Goal: Navigation & Orientation: Find specific page/section

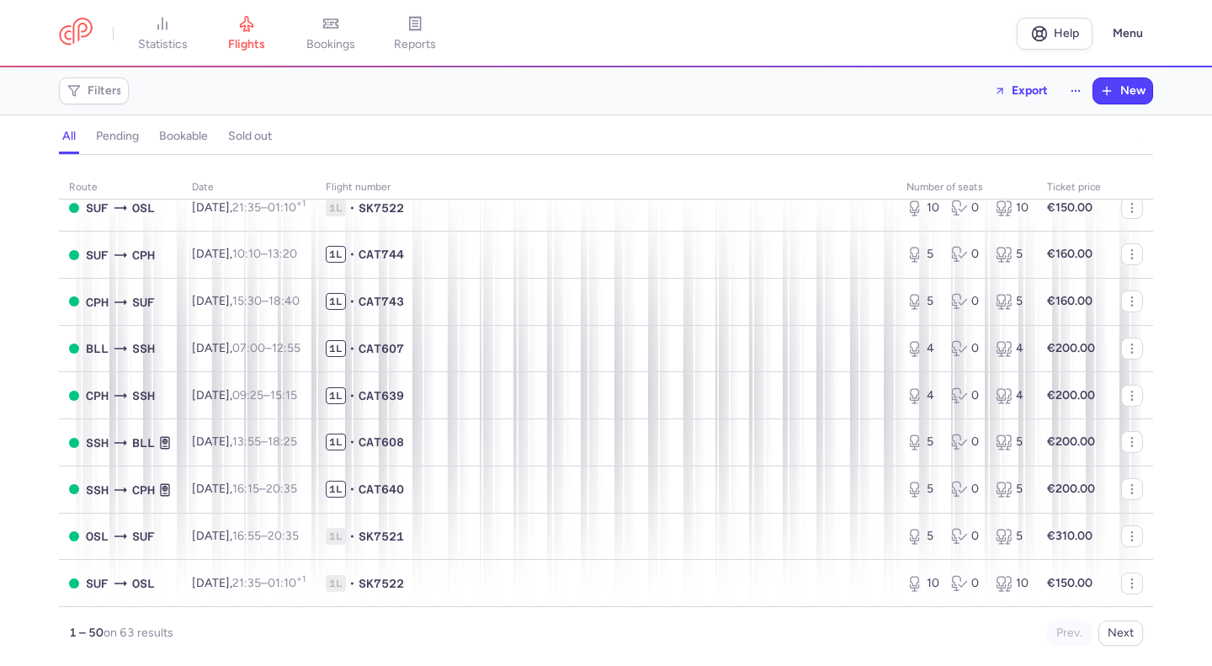
scroll to position [2057, 0]
click at [1117, 635] on button "Next" at bounding box center [1120, 632] width 45 height 25
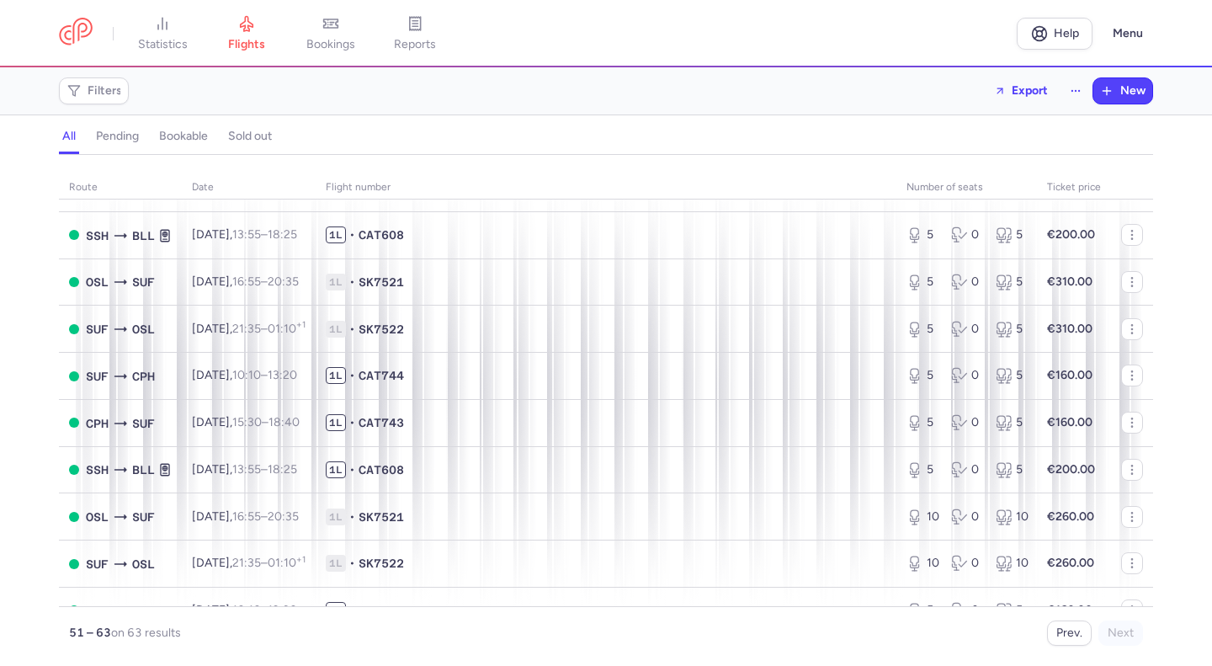
scroll to position [183, 0]
click at [333, 47] on span "bookings" at bounding box center [330, 44] width 49 height 15
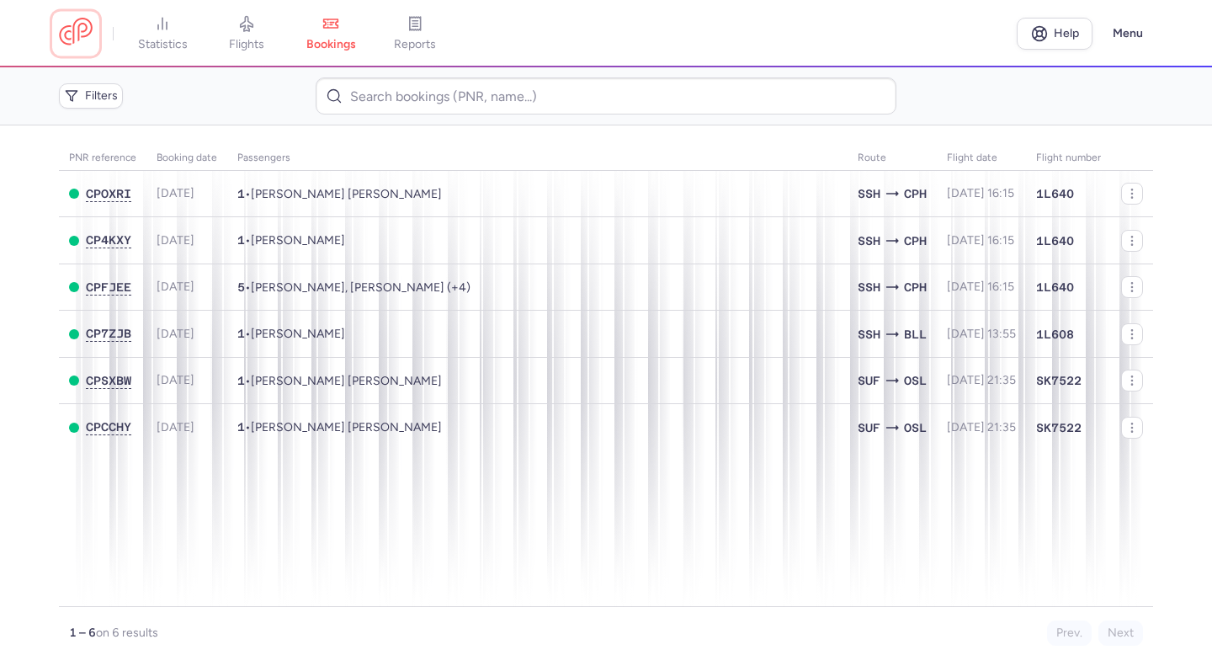
click at [84, 36] on link at bounding box center [76, 33] width 34 height 31
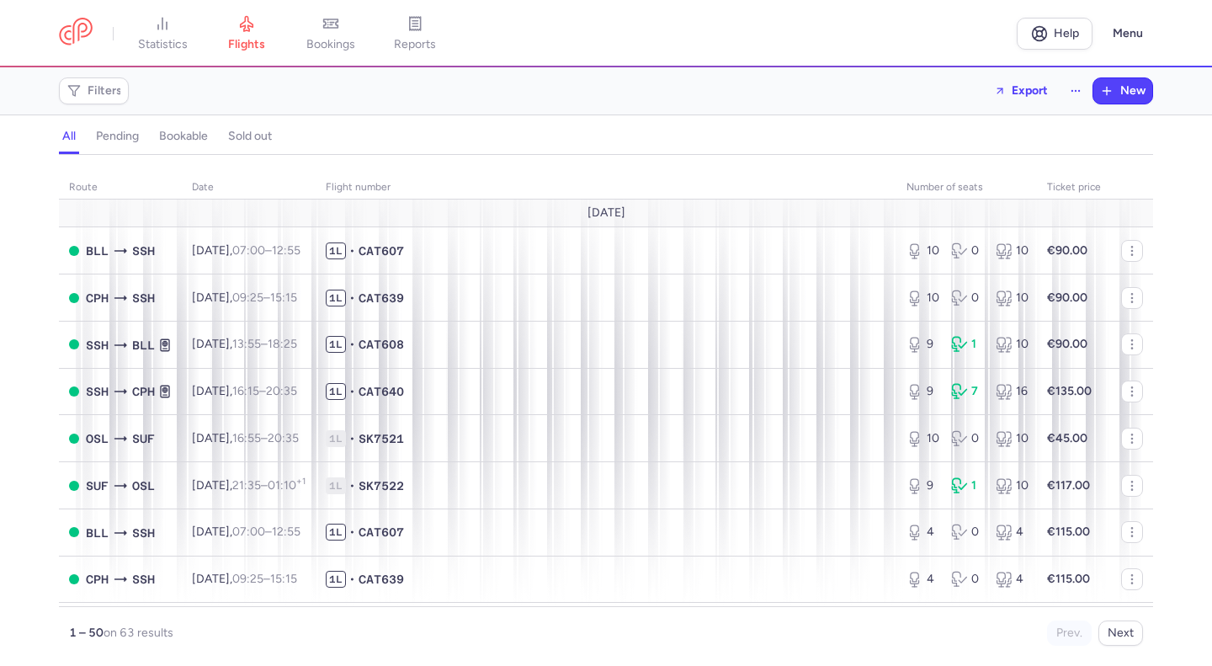
click at [348, 35] on link "bookings" at bounding box center [331, 33] width 84 height 37
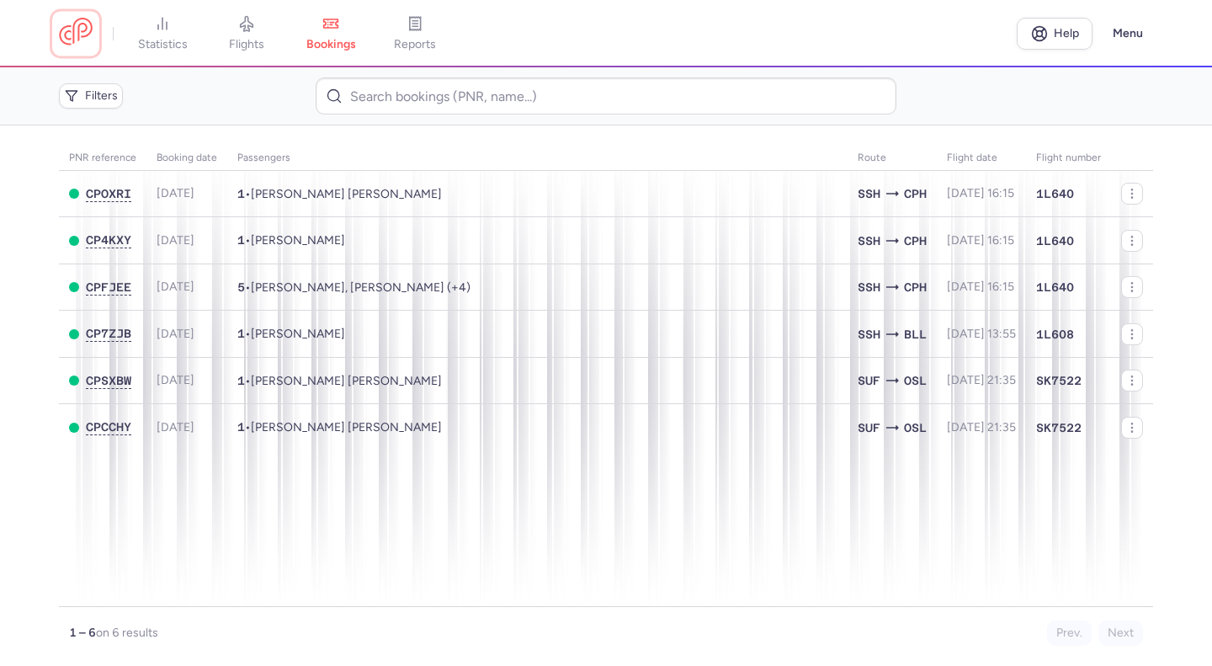
click at [82, 34] on link at bounding box center [76, 33] width 34 height 31
